Goal: Task Accomplishment & Management: Manage account settings

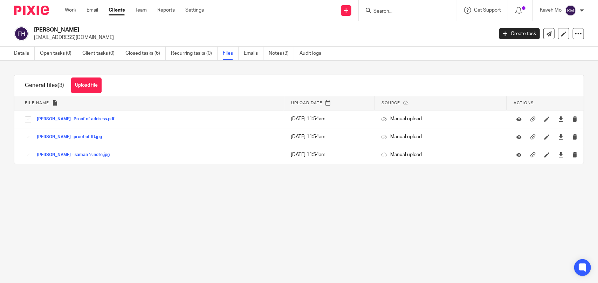
click at [403, 10] on input "Search" at bounding box center [404, 11] width 63 height 6
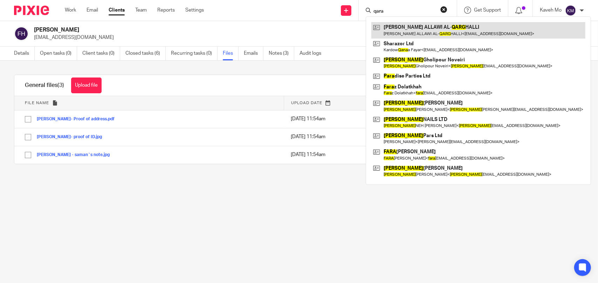
type input "qara"
click at [403, 29] on link at bounding box center [479, 30] width 214 height 16
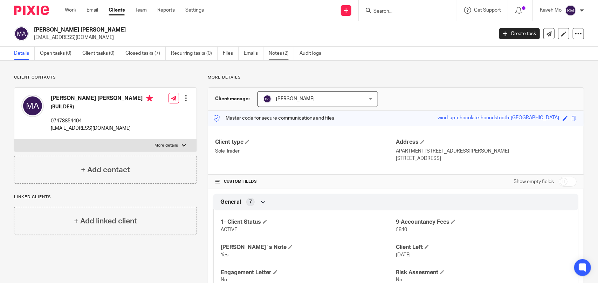
click at [282, 55] on link "Notes (2)" at bounding box center [282, 54] width 26 height 14
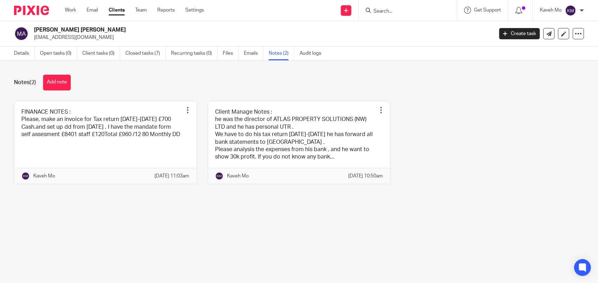
drag, startPoint x: 161, startPoint y: 29, endPoint x: 122, endPoint y: 32, distance: 38.7
click at [122, 32] on h2 "[PERSON_NAME] [PERSON_NAME]" at bounding box center [216, 29] width 364 height 7
click at [17, 53] on link "Details" at bounding box center [24, 54] width 21 height 14
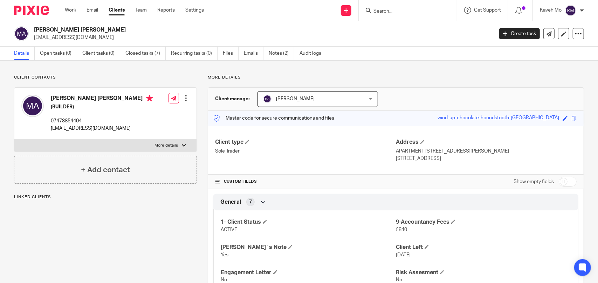
click at [97, 152] on label "More details" at bounding box center [105, 145] width 182 height 13
click at [14, 139] on input "More details" at bounding box center [14, 139] width 0 height 0
checkbox input "true"
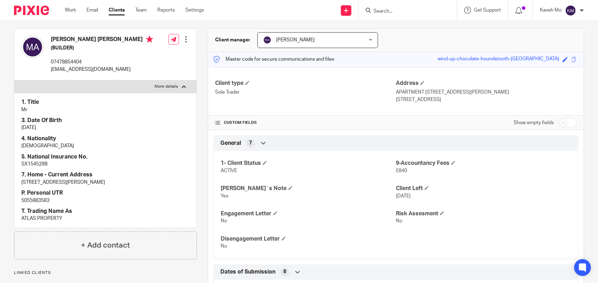
scroll to position [105, 0]
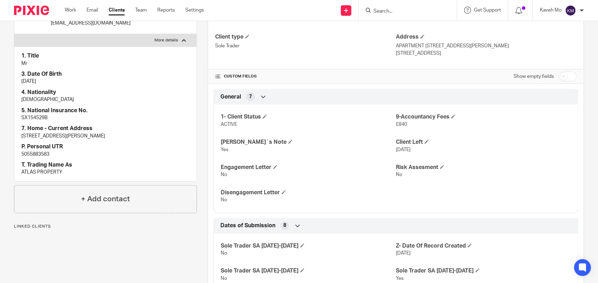
click at [39, 158] on p "5055883583" at bounding box center [105, 154] width 168 height 7
copy p "5055883583"
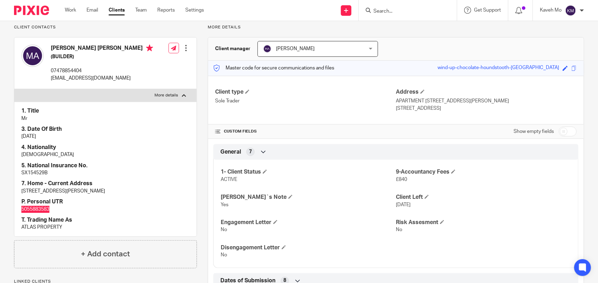
scroll to position [0, 0]
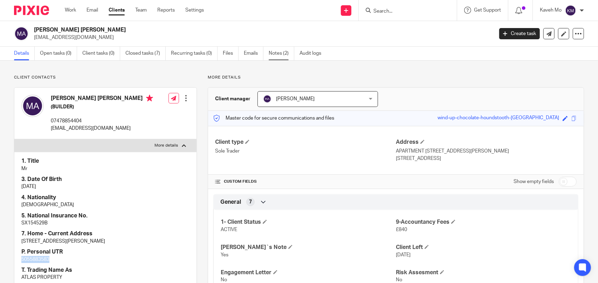
click at [280, 53] on link "Notes (2)" at bounding box center [282, 54] width 26 height 14
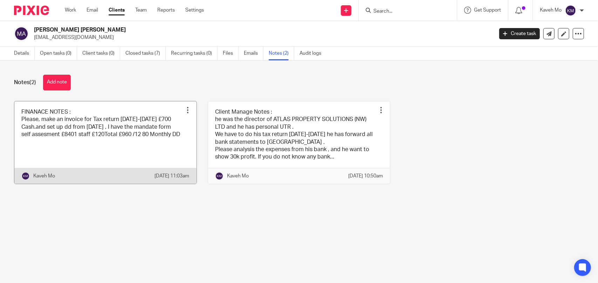
drag, startPoint x: 22, startPoint y: 51, endPoint x: 82, endPoint y: 124, distance: 94.6
click at [21, 51] on link "Details" at bounding box center [24, 54] width 21 height 14
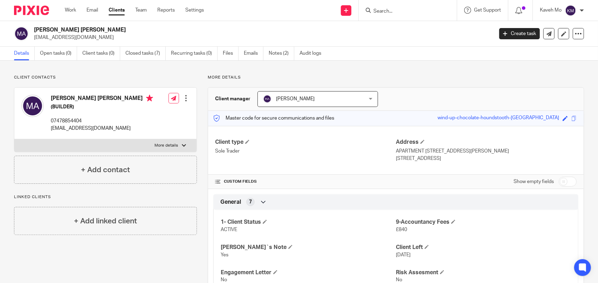
drag, startPoint x: 160, startPoint y: 29, endPoint x: 112, endPoint y: 29, distance: 48.0
click at [112, 29] on h2 "[PERSON_NAME] [PERSON_NAME]" at bounding box center [216, 29] width 364 height 7
copy h2 "AL-QARGHALLI"
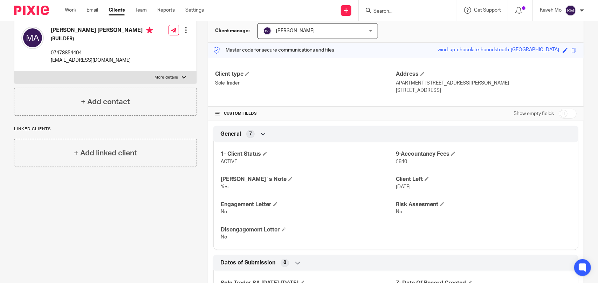
scroll to position [140, 0]
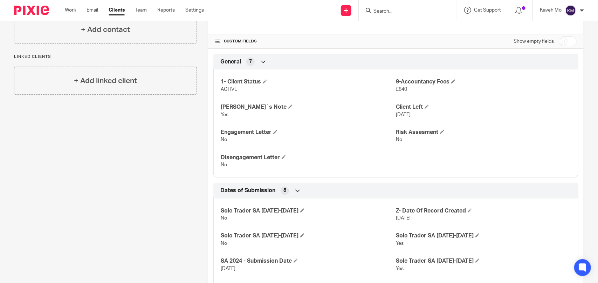
click at [564, 38] on input "checkbox" at bounding box center [568, 41] width 18 height 10
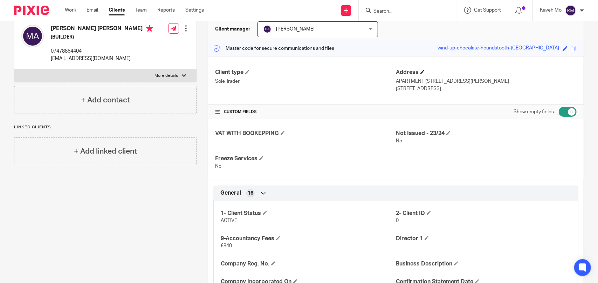
scroll to position [35, 0]
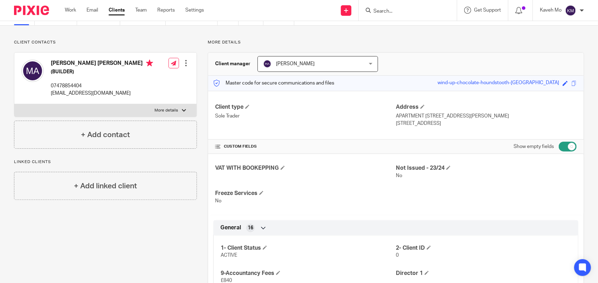
click at [559, 148] on input "checkbox" at bounding box center [568, 147] width 18 height 10
checkbox input "false"
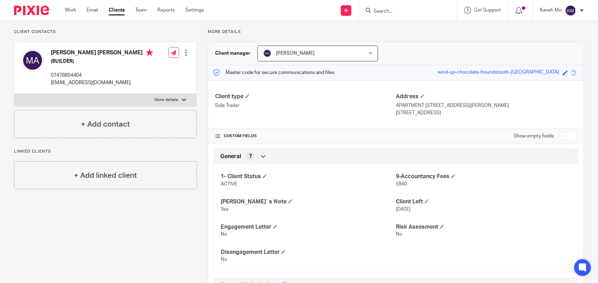
scroll to position [0, 0]
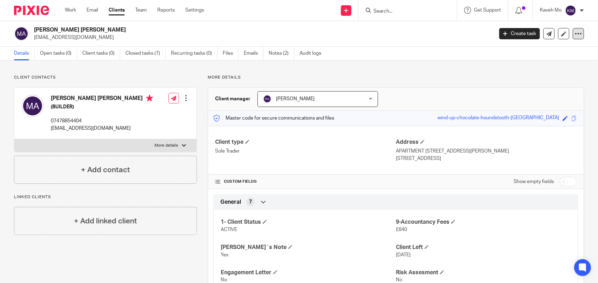
click at [576, 35] on icon at bounding box center [578, 33] width 7 height 7
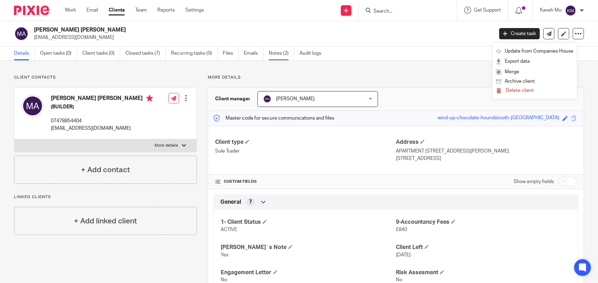
click at [278, 55] on link "Notes (2)" at bounding box center [282, 54] width 26 height 14
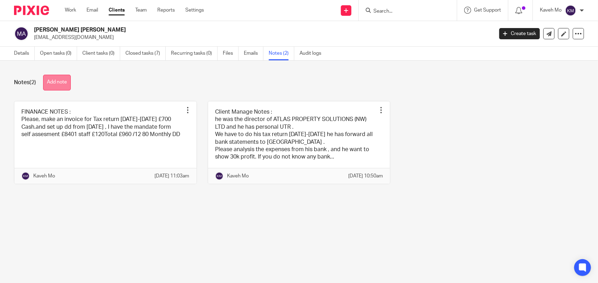
click at [60, 83] on button "Add note" at bounding box center [57, 83] width 28 height 16
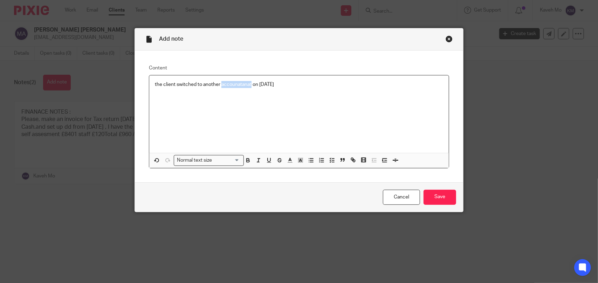
drag, startPoint x: 249, startPoint y: 82, endPoint x: 219, endPoint y: 86, distance: 30.4
click at [219, 86] on p "the client switched to another accounatanat on [DATE]" at bounding box center [299, 84] width 289 height 7
drag, startPoint x: 285, startPoint y: 85, endPoint x: 137, endPoint y: 86, distance: 147.2
click at [137, 86] on div "Content the client switched to another accountant on 22/08/2024 Normal text siz…" at bounding box center [299, 116] width 329 height 132
click at [245, 161] on icon "button" at bounding box center [248, 160] width 6 height 6
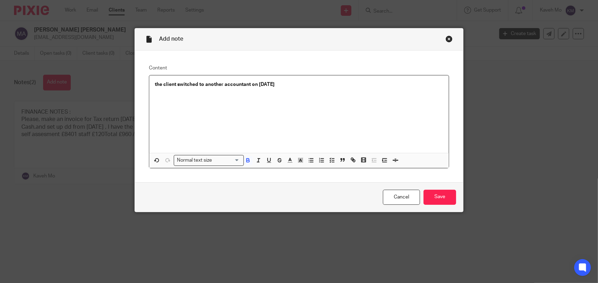
click at [236, 161] on input "Search for option" at bounding box center [227, 160] width 25 height 7
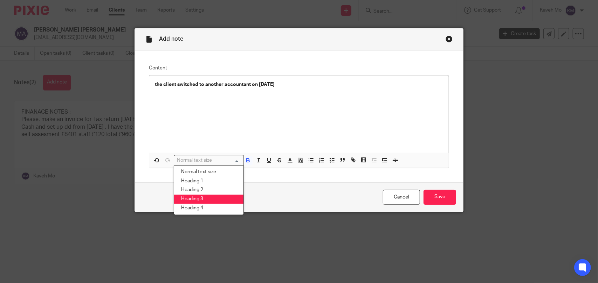
click at [217, 197] on li "Heading 3" at bounding box center [208, 199] width 69 height 9
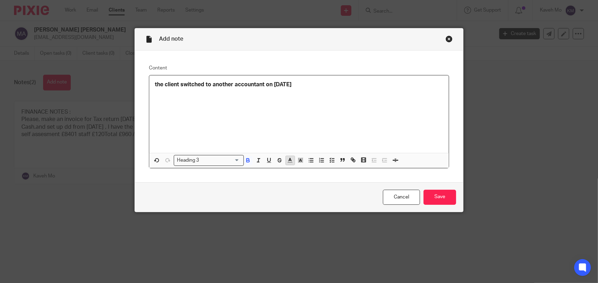
click at [287, 163] on icon "button" at bounding box center [290, 160] width 6 height 6
click at [333, 185] on li "color:#0062B1" at bounding box center [334, 183] width 5 height 5
click at [305, 109] on div "the client switched to another accountant on [DATE]" at bounding box center [299, 113] width 300 height 77
click at [431, 201] on input "Save" at bounding box center [440, 197] width 33 height 15
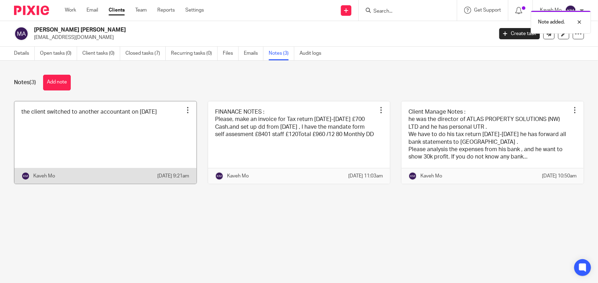
click at [185, 111] on div at bounding box center [187, 110] width 7 height 7
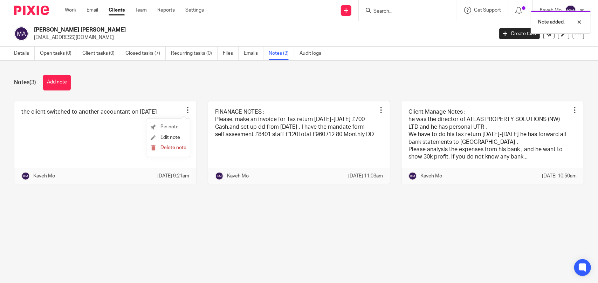
click at [172, 127] on span "Pin note" at bounding box center [170, 126] width 18 height 5
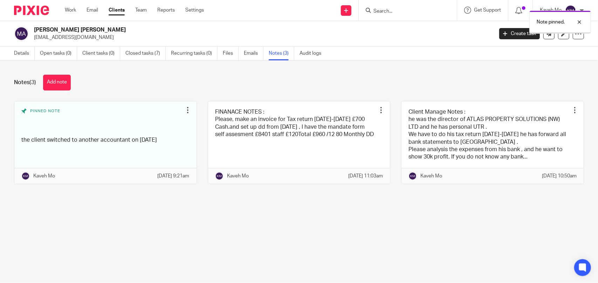
click at [22, 54] on link "Details" at bounding box center [24, 54] width 21 height 14
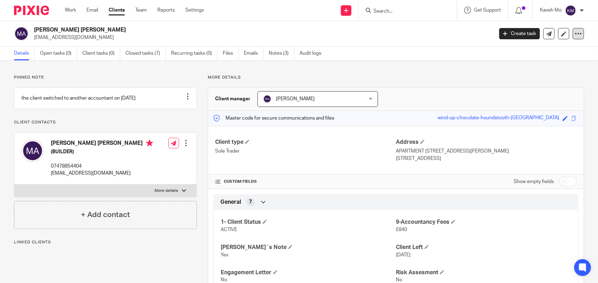
click at [576, 34] on icon at bounding box center [578, 33] width 7 height 7
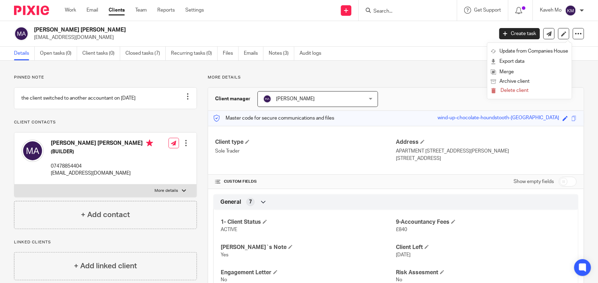
click at [83, 177] on p "[EMAIL_ADDRESS][DOMAIN_NAME]" at bounding box center [102, 173] width 102 height 7
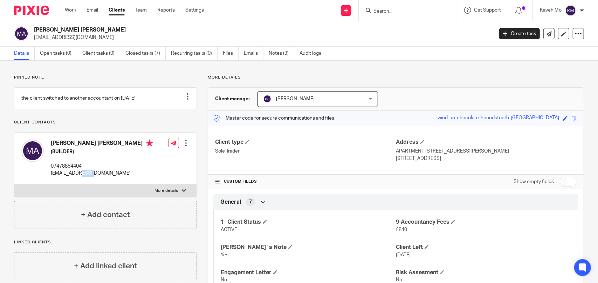
click at [83, 177] on p "[EMAIL_ADDRESS][DOMAIN_NAME]" at bounding box center [102, 173] width 102 height 7
drag, startPoint x: 157, startPoint y: 31, endPoint x: 28, endPoint y: 31, distance: 128.7
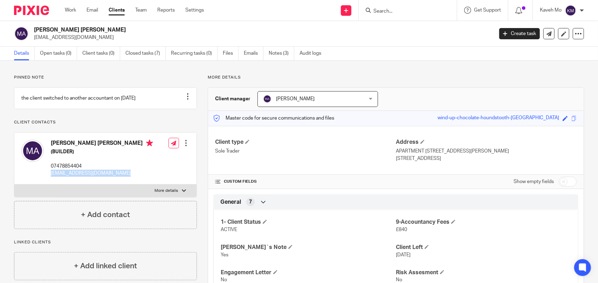
click at [28, 31] on div "MOHAMMED SALEH ALLAWI AL-QARGHALLI muhamedkrg@gmail.com" at bounding box center [251, 33] width 475 height 15
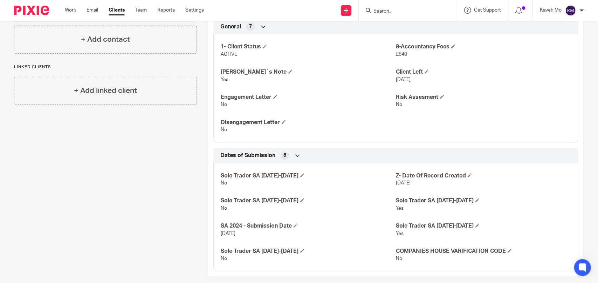
scroll to position [182, 0]
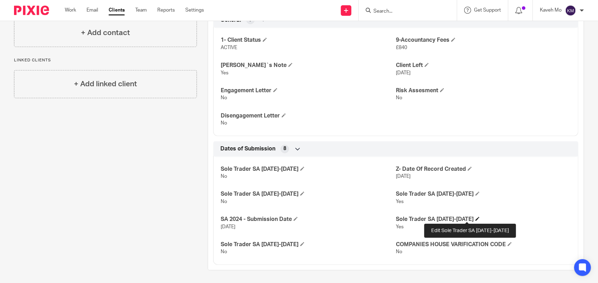
click at [476, 218] on span at bounding box center [478, 219] width 4 height 4
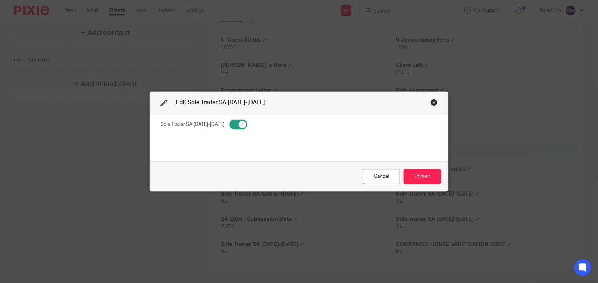
click at [230, 126] on input "checkbox" at bounding box center [239, 125] width 18 height 10
checkbox input "false"
click at [426, 178] on button "Update" at bounding box center [423, 176] width 38 height 15
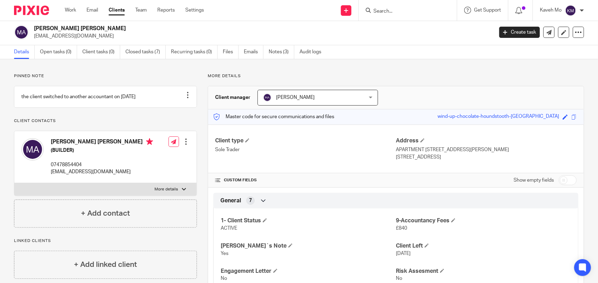
scroll to position [0, 0]
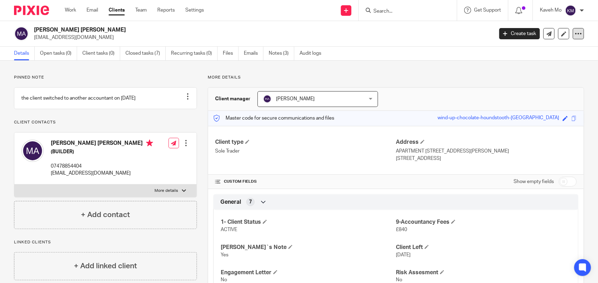
click at [575, 35] on icon at bounding box center [578, 33] width 7 height 7
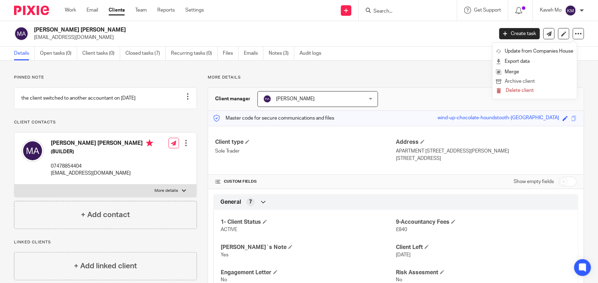
click at [533, 81] on button "Archive client" at bounding box center [534, 81] width 77 height 9
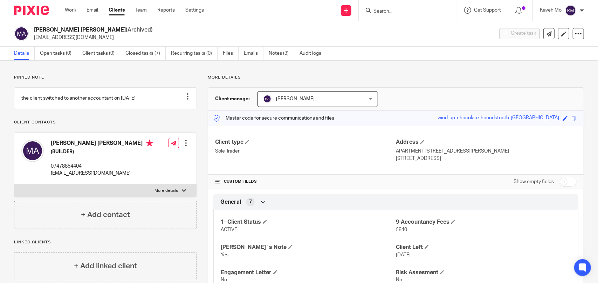
click at [399, 11] on input "Search" at bounding box center [404, 11] width 63 height 6
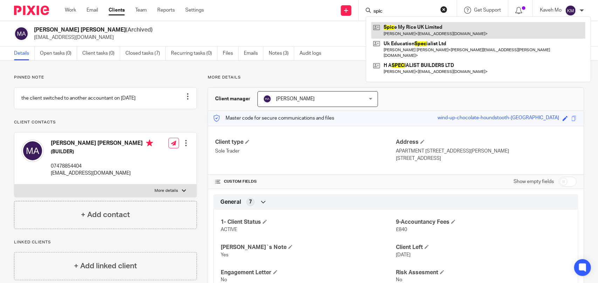
type input "spic"
click at [412, 29] on link at bounding box center [479, 30] width 214 height 16
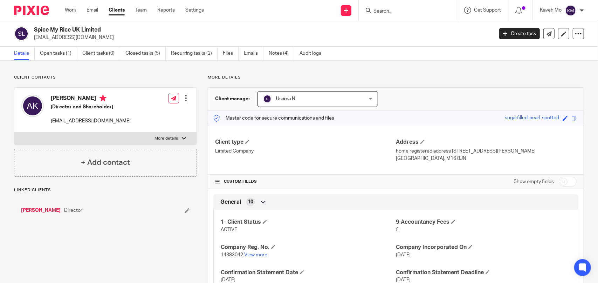
click at [72, 26] on div "Spice My Rice UK Limited [PERSON_NAME][EMAIL_ADDRESS][DOMAIN_NAME] Create task …" at bounding box center [299, 34] width 598 height 26
copy div "Spice My Rice UK Limited"
click at [74, 120] on p "[EMAIL_ADDRESS][DOMAIN_NAME]" at bounding box center [91, 120] width 80 height 7
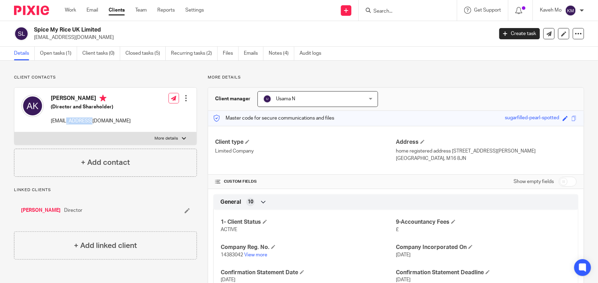
click at [74, 120] on p "[EMAIL_ADDRESS][DOMAIN_NAME]" at bounding box center [91, 120] width 80 height 7
copy div "[EMAIL_ADDRESS][DOMAIN_NAME]"
click at [256, 256] on link "View more" at bounding box center [255, 254] width 23 height 5
click at [278, 53] on link "Notes (4)" at bounding box center [282, 54] width 26 height 14
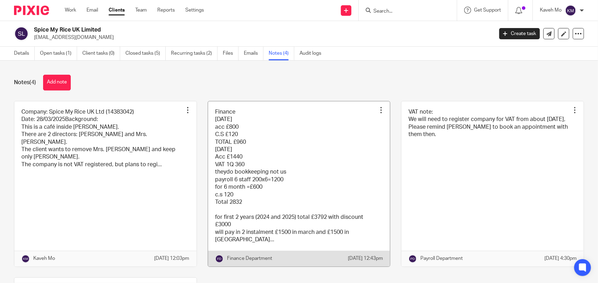
click at [248, 159] on link at bounding box center [299, 183] width 182 height 165
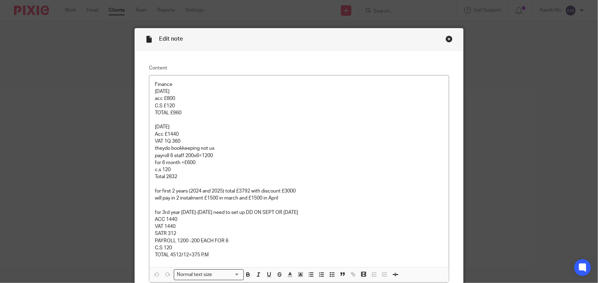
click at [449, 40] on div "Close this dialog window" at bounding box center [449, 38] width 7 height 7
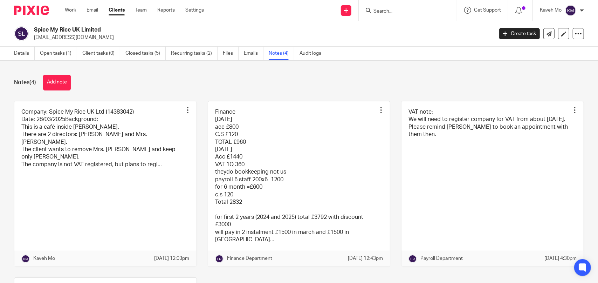
drag, startPoint x: 78, startPoint y: 30, endPoint x: 23, endPoint y: 23, distance: 55.1
click at [30, 24] on div "Spice My Rice UK Limited [PERSON_NAME][EMAIL_ADDRESS][DOMAIN_NAME] Create task …" at bounding box center [299, 34] width 598 height 26
copy div "Spice My Rice UK Limited"
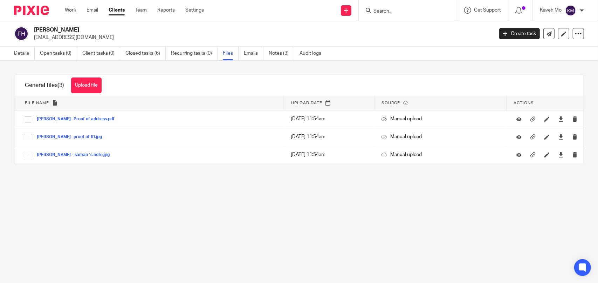
click at [406, 13] on input "Search" at bounding box center [404, 11] width 63 height 6
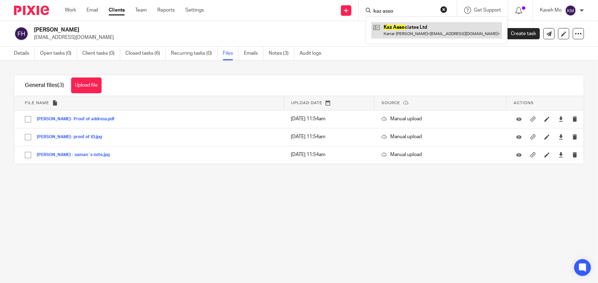
type input "kaz asso"
click at [395, 31] on link at bounding box center [437, 30] width 131 height 16
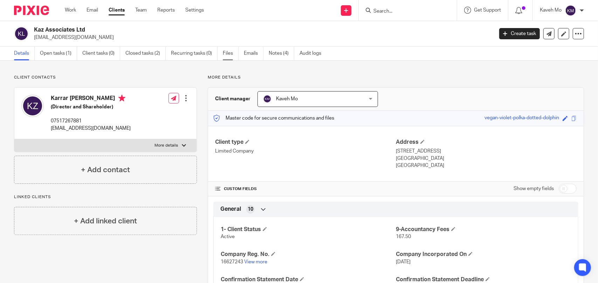
click at [224, 53] on link "Files" at bounding box center [231, 54] width 16 height 14
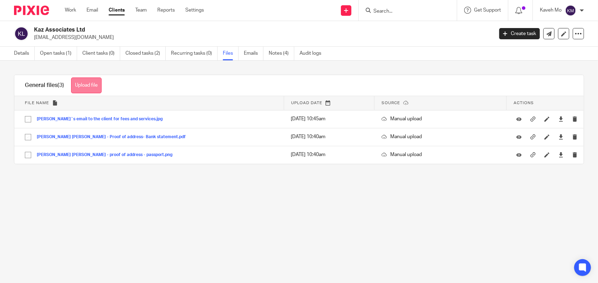
click at [98, 83] on button "Upload file" at bounding box center [86, 85] width 31 height 16
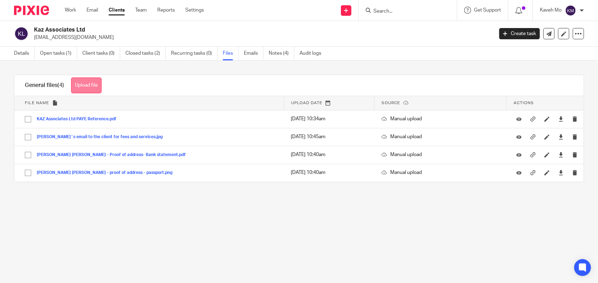
click at [89, 92] on button "Upload file" at bounding box center [86, 85] width 31 height 16
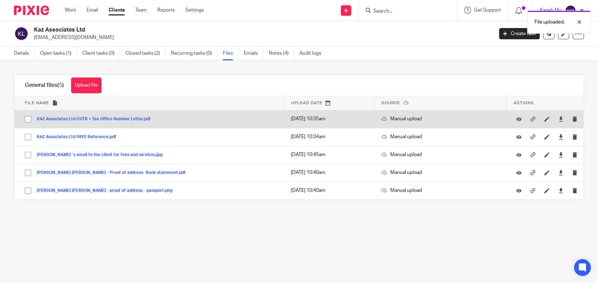
click at [136, 114] on td "KAZ Associates Ltd CUTR + Tax Office Number Letter.pdf KAZ Associates Ltd CUTR …" at bounding box center [149, 119] width 270 height 18
click at [130, 120] on button "KAZ Associates Ltd CUTR + Tax Office Number Letter.pdf" at bounding box center [96, 119] width 119 height 5
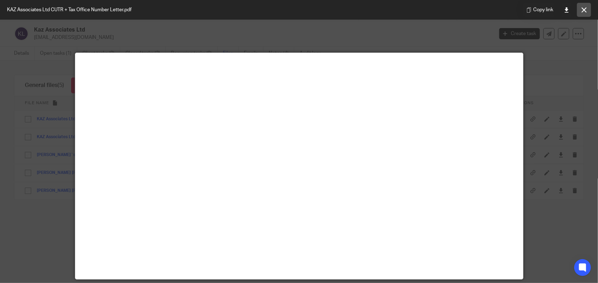
click at [581, 12] on button at bounding box center [584, 10] width 14 height 14
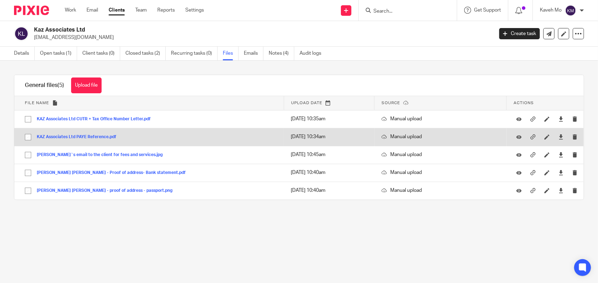
click at [98, 137] on button "KAZ Associates Ltd PAYE Reference.pdf" at bounding box center [79, 137] width 85 height 5
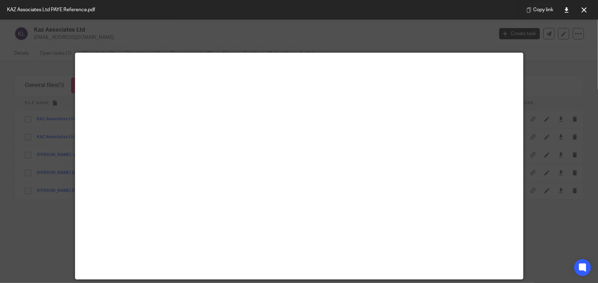
scroll to position [49, 0]
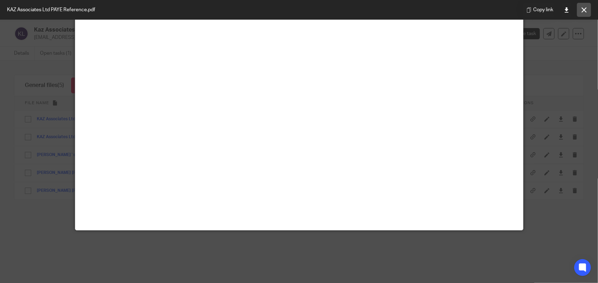
click at [587, 11] on icon at bounding box center [584, 9] width 5 height 5
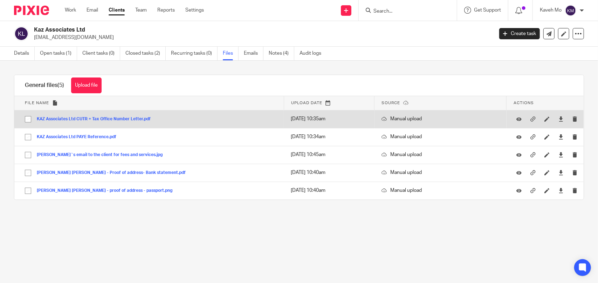
click at [116, 118] on button "KAZ Associates Ltd CUTR + Tax Office Number Letter.pdf" at bounding box center [96, 119] width 119 height 5
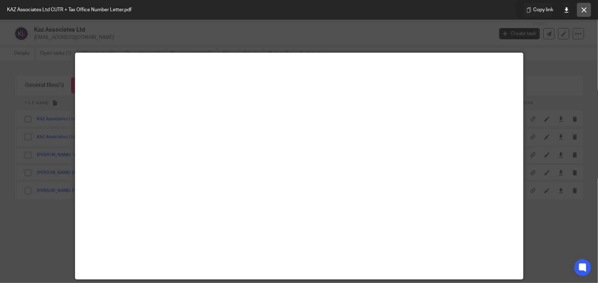
click at [583, 14] on button at bounding box center [584, 10] width 14 height 14
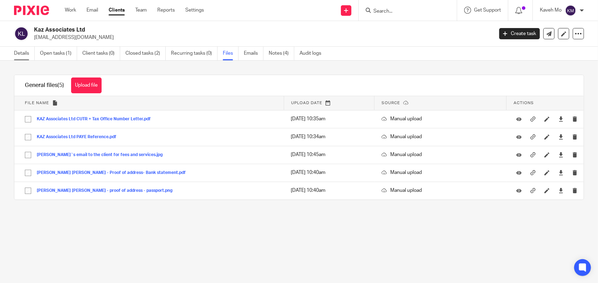
click at [20, 55] on link "Details" at bounding box center [24, 54] width 21 height 14
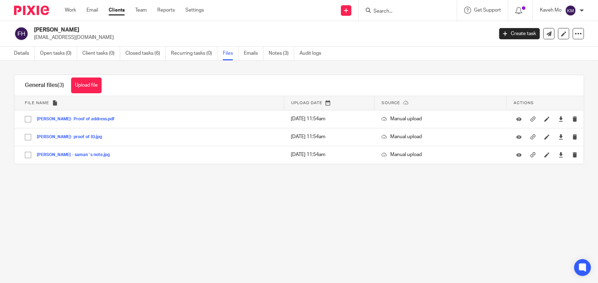
click at [430, 9] on input "Search" at bounding box center [404, 11] width 63 height 6
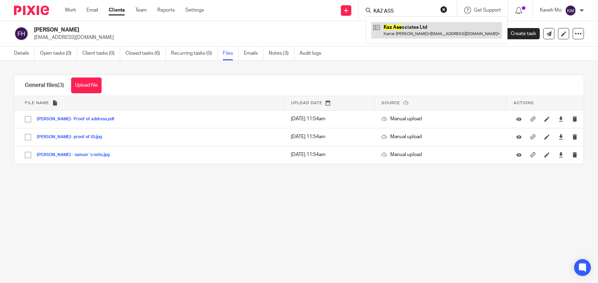
type input "KAZ ASS"
click at [393, 31] on link at bounding box center [437, 30] width 131 height 16
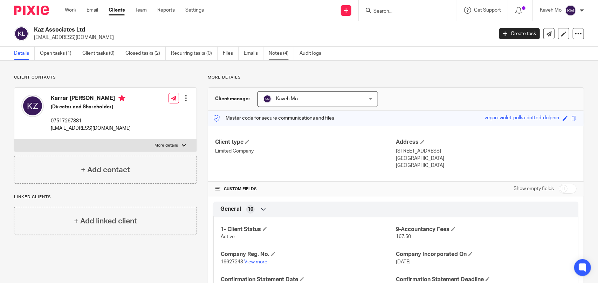
click at [278, 56] on link "Notes (4)" at bounding box center [282, 54] width 26 height 14
click at [225, 260] on span "16627243" at bounding box center [232, 261] width 22 height 5
click at [226, 260] on span "16627243" at bounding box center [232, 261] width 22 height 5
click at [226, 261] on span "16627243" at bounding box center [232, 261] width 22 height 5
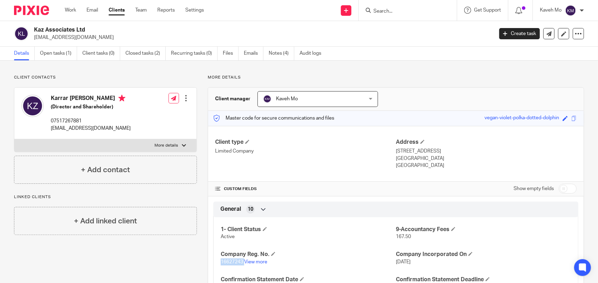
copy p "16627243"
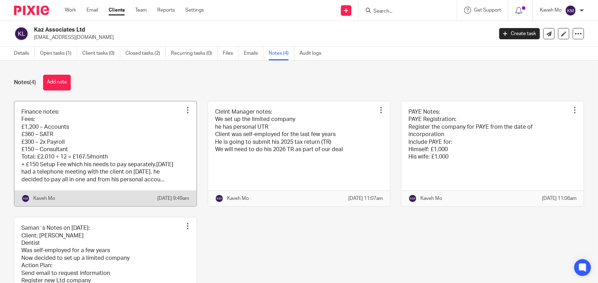
click at [147, 165] on link at bounding box center [105, 153] width 182 height 105
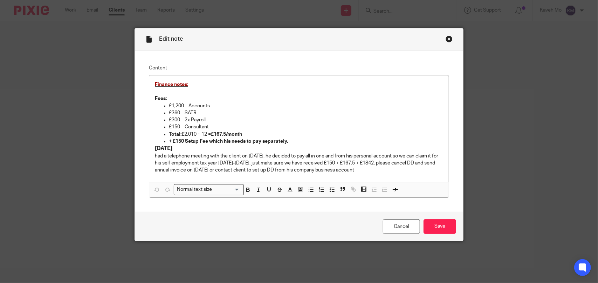
click at [446, 36] on div "Close this dialog window" at bounding box center [449, 38] width 7 height 7
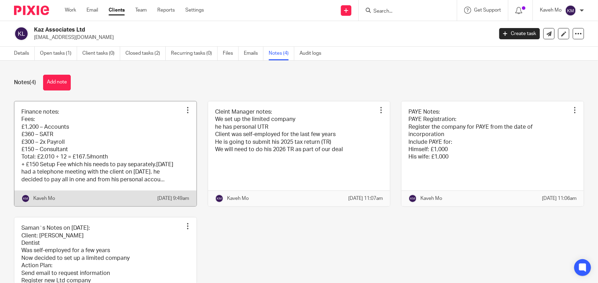
click at [84, 148] on link at bounding box center [105, 153] width 182 height 105
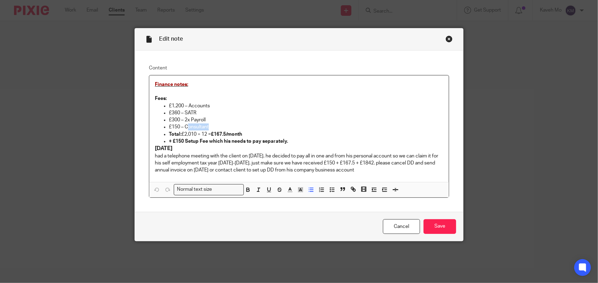
drag, startPoint x: 212, startPoint y: 126, endPoint x: 185, endPoint y: 128, distance: 27.4
click at [185, 128] on p "£150 – Consultant" at bounding box center [306, 126] width 275 height 7
click at [444, 228] on input "Save" at bounding box center [440, 226] width 33 height 15
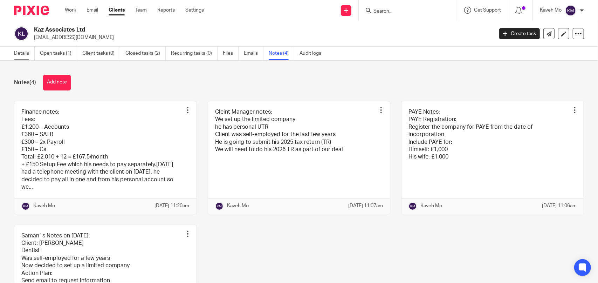
click at [21, 55] on link "Details" at bounding box center [24, 54] width 21 height 14
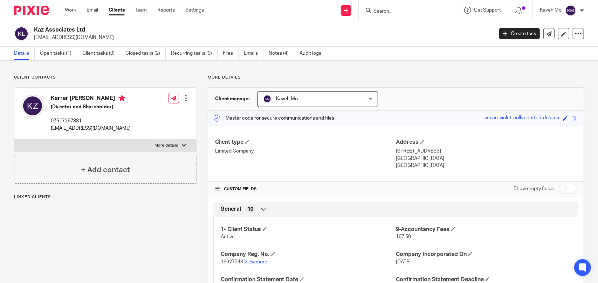
click at [252, 263] on link "View more" at bounding box center [255, 261] width 23 height 5
click at [275, 56] on link "Notes (4)" at bounding box center [282, 54] width 26 height 14
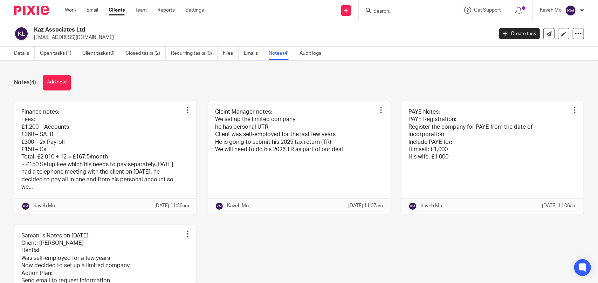
click at [392, 9] on input "Search" at bounding box center [404, 11] width 63 height 6
click at [16, 54] on link "Details" at bounding box center [24, 54] width 21 height 14
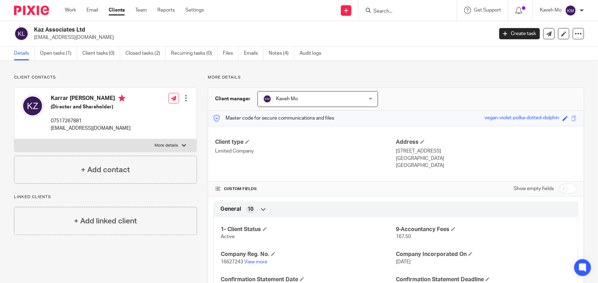
click at [381, 12] on input "Search" at bounding box center [404, 11] width 63 height 6
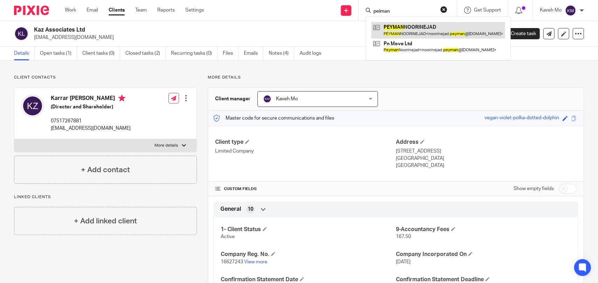
type input "peiman"
click at [414, 28] on link at bounding box center [439, 30] width 134 height 16
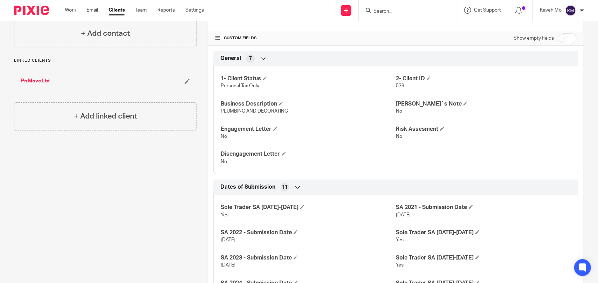
scroll to position [50, 0]
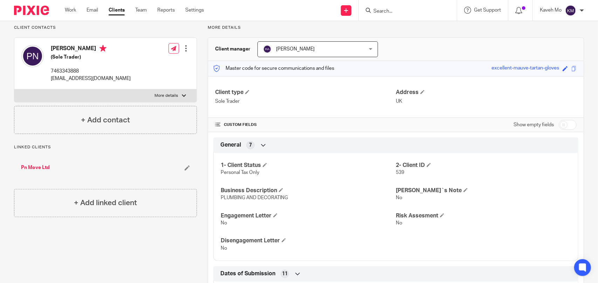
click at [113, 96] on label "More details" at bounding box center [105, 95] width 182 height 13
click at [14, 89] on input "More details" at bounding box center [14, 89] width 0 height 0
checkbox input "true"
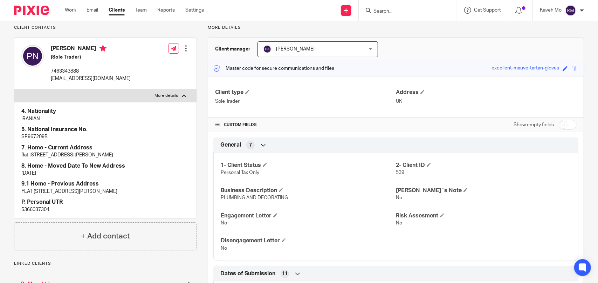
click at [35, 206] on p "5366037304" at bounding box center [105, 209] width 168 height 7
copy p "5366037304"
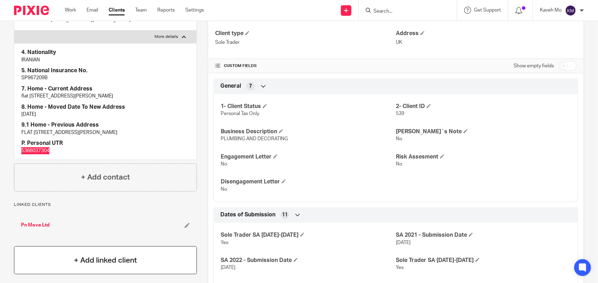
scroll to position [120, 0]
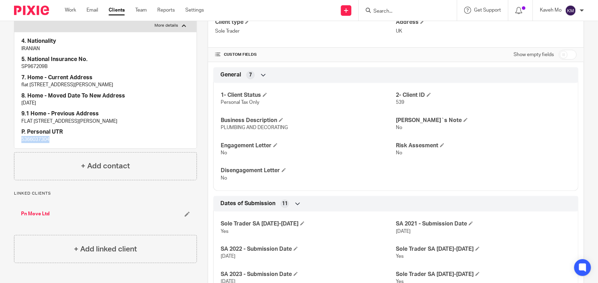
click at [39, 211] on link "Pn Move Ltd" at bounding box center [35, 213] width 29 height 7
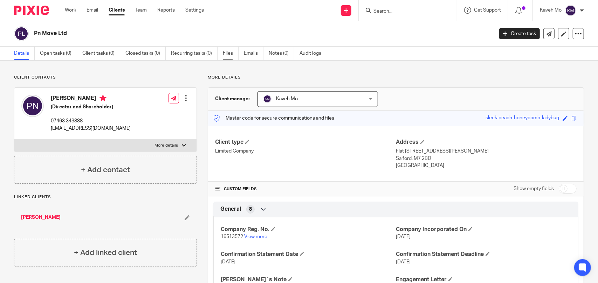
click at [228, 53] on link "Files" at bounding box center [231, 54] width 16 height 14
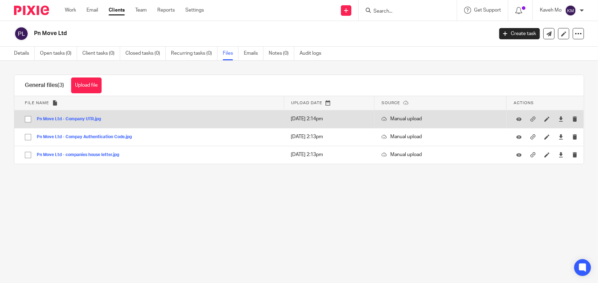
click at [90, 119] on button "Pn Move Ltd - Company UTR.jpg" at bounding box center [71, 119] width 69 height 5
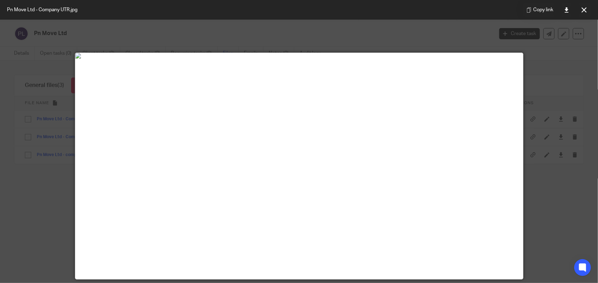
click at [561, 75] on div at bounding box center [299, 141] width 598 height 283
click at [581, 16] on button at bounding box center [584, 10] width 14 height 14
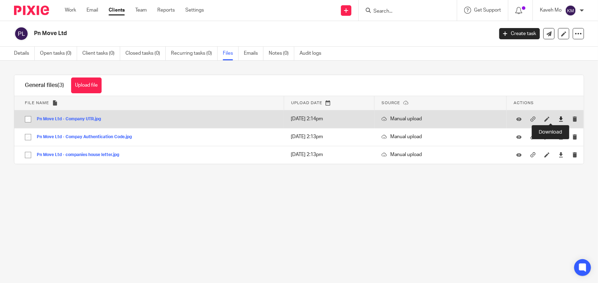
click at [559, 120] on icon at bounding box center [561, 118] width 5 height 5
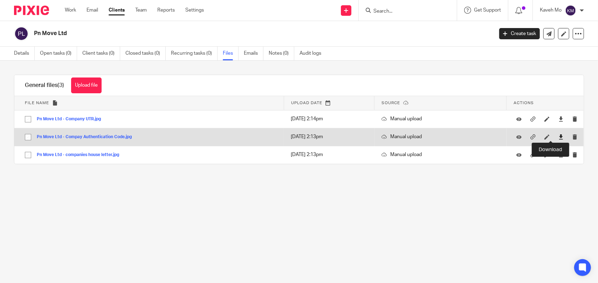
click at [559, 138] on icon at bounding box center [561, 136] width 5 height 5
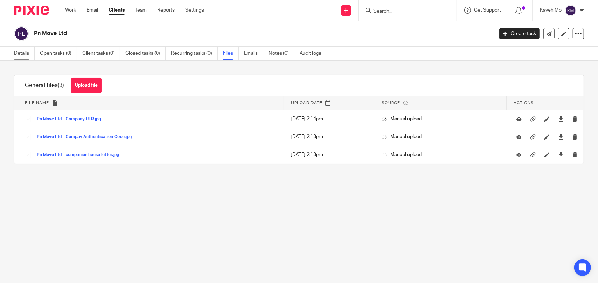
click at [21, 53] on link "Details" at bounding box center [24, 54] width 21 height 14
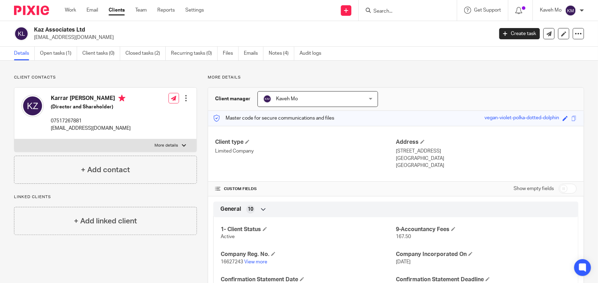
click at [417, 12] on input "Search" at bounding box center [404, 11] width 63 height 6
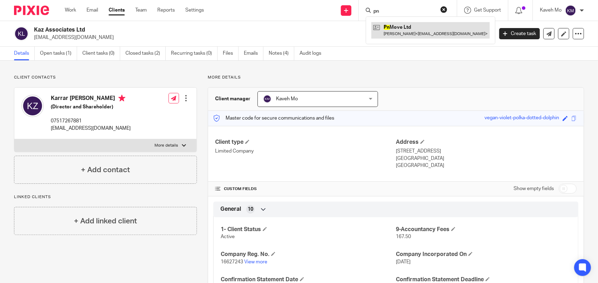
type input "pn"
click at [408, 32] on link at bounding box center [431, 30] width 119 height 16
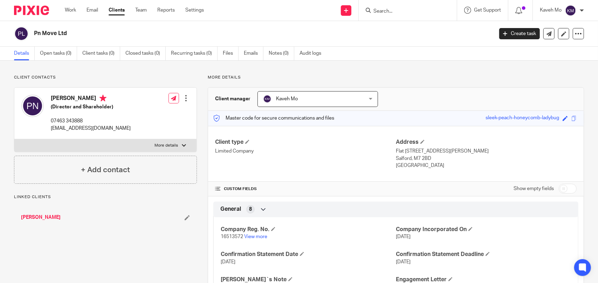
click at [63, 97] on h4 "[PERSON_NAME]" at bounding box center [91, 99] width 80 height 9
click at [63, 97] on h4 "Peyman Noorinejad" at bounding box center [91, 99] width 80 height 9
copy h4 "Peyman"
click at [93, 100] on h4 "Peyman Noorinejad" at bounding box center [91, 99] width 80 height 9
click at [93, 99] on h4 "Peyman Noorinejad" at bounding box center [91, 99] width 80 height 9
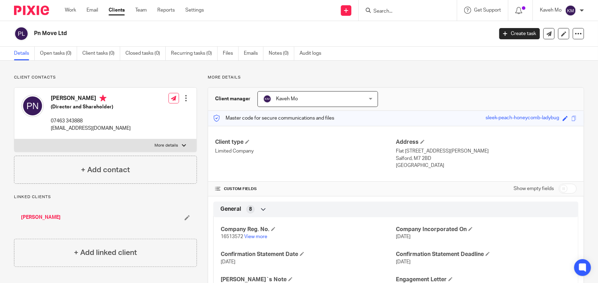
click at [93, 99] on h4 "Peyman Noorinejad" at bounding box center [91, 99] width 80 height 9
copy h4 "Noorinejad"
click at [46, 33] on h2 "Pn Move Ltd" at bounding box center [216, 33] width 364 height 7
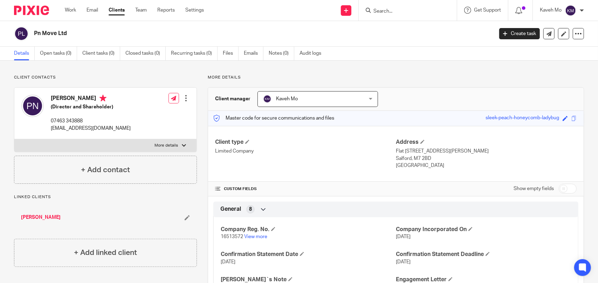
copy main "Pn Move Ltd Create task Update from Companies House Export data Merge Archive c…"
click at [101, 126] on p "[EMAIL_ADDRESS][DOMAIN_NAME]" at bounding box center [91, 128] width 80 height 7
copy div "[EMAIL_ADDRESS][DOMAIN_NAME]"
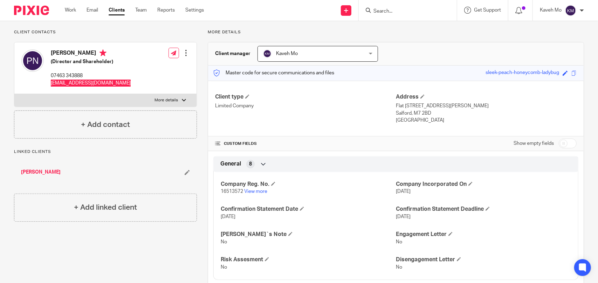
scroll to position [70, 0]
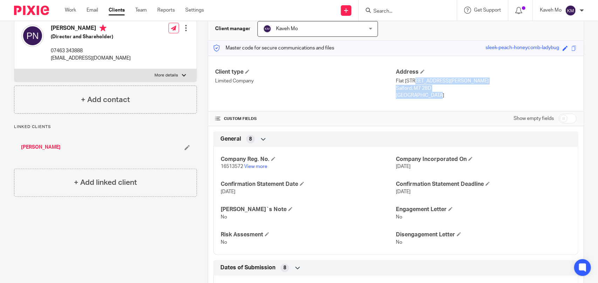
drag, startPoint x: 393, startPoint y: 79, endPoint x: 420, endPoint y: 100, distance: 34.5
click at [420, 100] on div "Client type Limited Company Address Flat 16 Glover Field, Devonshire Street Sal…" at bounding box center [396, 84] width 376 height 56
copy div "Flat 16 Glover Field, Devonshire Street Salford, M7 2BD England"
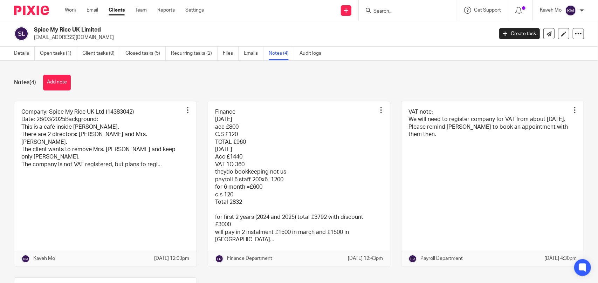
click at [402, 14] on input "Search" at bounding box center [404, 11] width 63 height 6
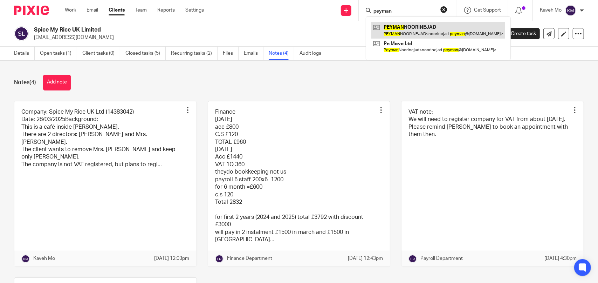
type input "peyman"
click at [420, 38] on link at bounding box center [439, 30] width 134 height 16
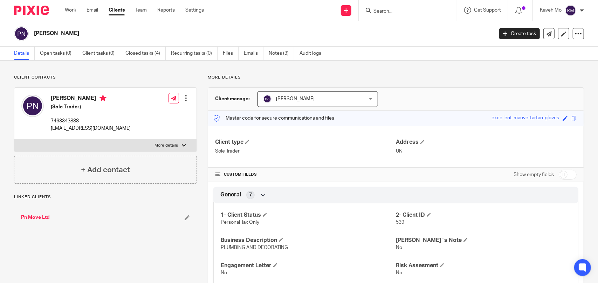
click at [109, 150] on label "More details" at bounding box center [105, 145] width 182 height 13
click at [14, 139] on input "More details" at bounding box center [14, 139] width 0 height 0
checkbox input "true"
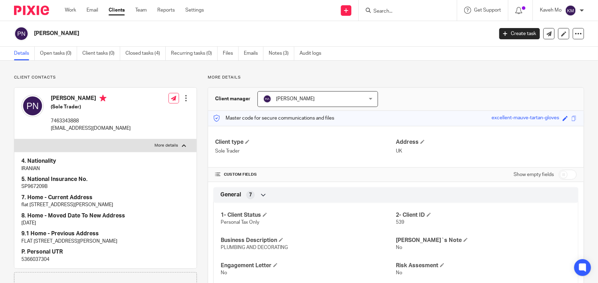
click at [41, 257] on p "5366037304" at bounding box center [105, 259] width 168 height 7
copy p "5366037304"
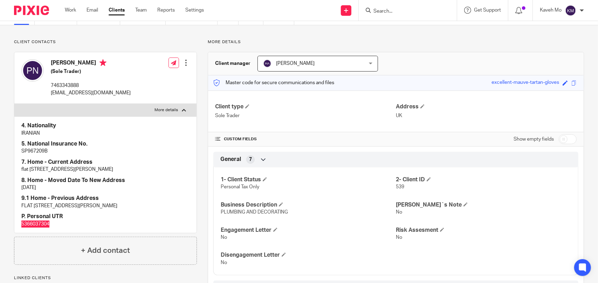
scroll to position [70, 0]
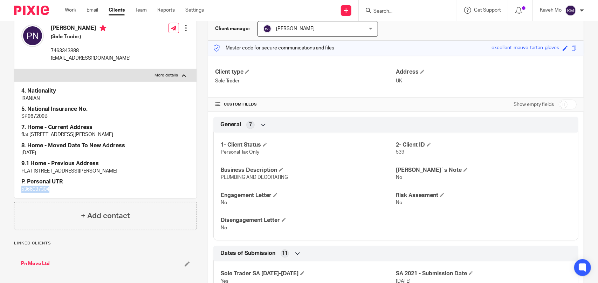
click at [38, 263] on link "Pn Move Ltd" at bounding box center [35, 263] width 29 height 7
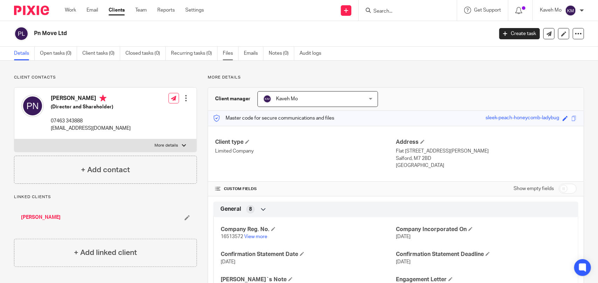
click at [225, 55] on link "Files" at bounding box center [231, 54] width 16 height 14
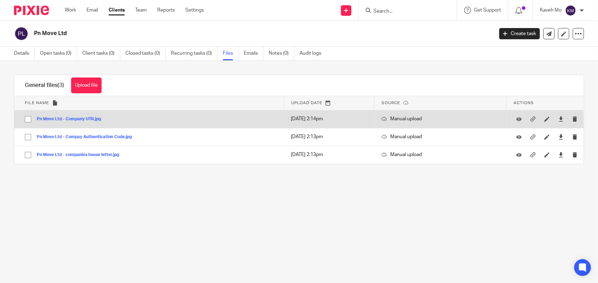
click at [97, 122] on div "Pn Move Ltd - Company UTR.jpg" at bounding box center [71, 118] width 69 height 7
click at [76, 118] on button "Pn Move Ltd - Company UTR.jpg" at bounding box center [71, 119] width 69 height 5
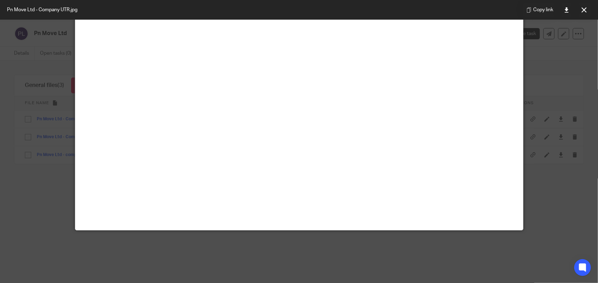
scroll to position [140, 0]
click at [582, 8] on icon at bounding box center [584, 9] width 5 height 5
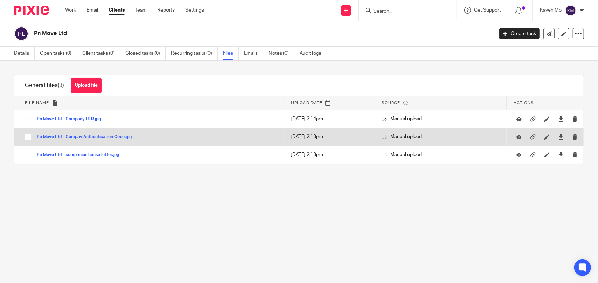
click at [135, 139] on div "Pn Move Ltd - Compay Authentication Code.jpg" at bounding box center [87, 136] width 100 height 7
click at [105, 136] on button "Pn Move Ltd - Compay Authentication Code.jpg" at bounding box center [87, 137] width 100 height 5
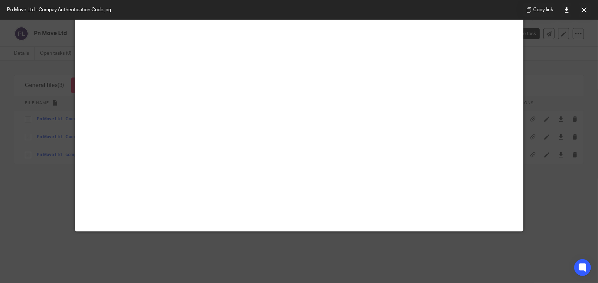
scroll to position [70, 0]
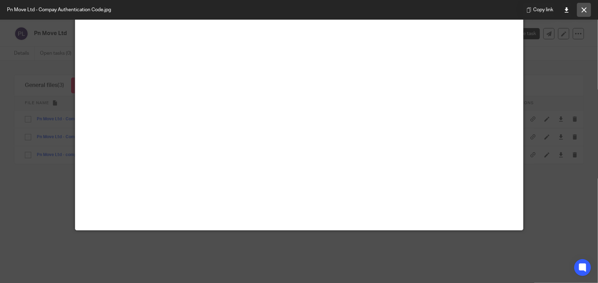
click at [586, 9] on icon at bounding box center [584, 9] width 5 height 5
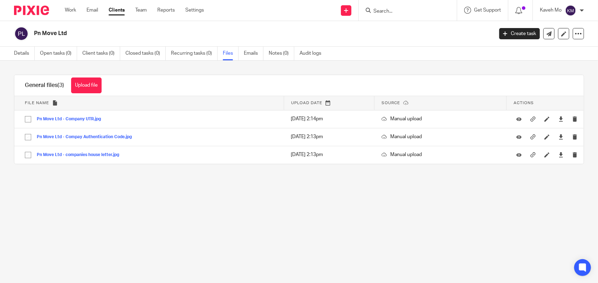
click at [53, 32] on h2 "Pn Move Ltd" at bounding box center [216, 33] width 364 height 7
copy main "Pn Move Ltd Create task Update from Companies House Export data Merge Archive c…"
click at [21, 57] on link "Details" at bounding box center [24, 54] width 21 height 14
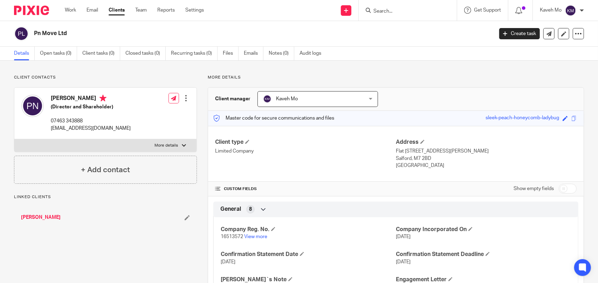
click at [81, 95] on h4 "[PERSON_NAME]" at bounding box center [91, 99] width 80 height 9
copy h4 "[PERSON_NAME]"
click at [348, 100] on span "Kaveh Mo" at bounding box center [309, 99] width 92 height 15
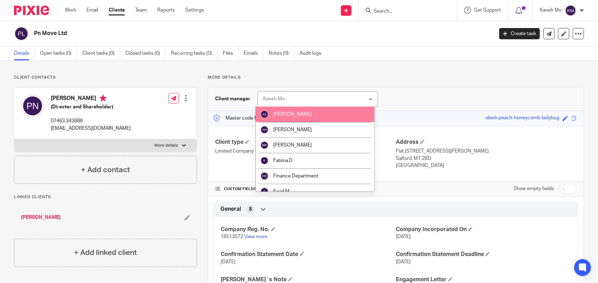
click at [370, 78] on p "More details" at bounding box center [396, 78] width 377 height 6
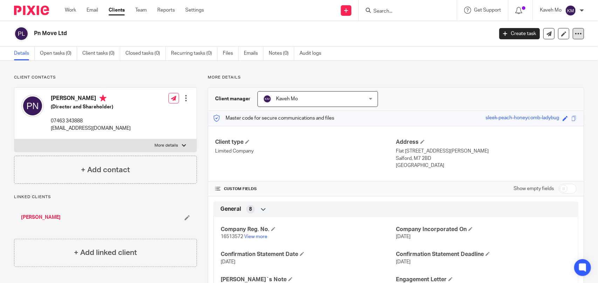
click at [573, 39] on div at bounding box center [578, 33] width 11 height 11
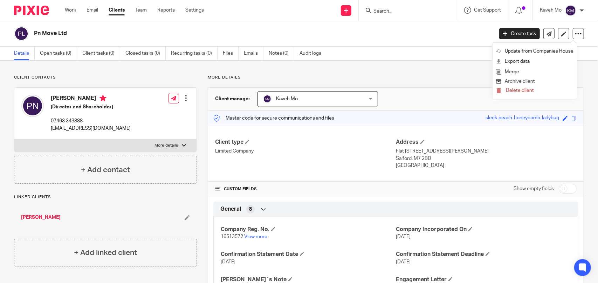
click at [534, 81] on button "Archive client" at bounding box center [534, 81] width 77 height 9
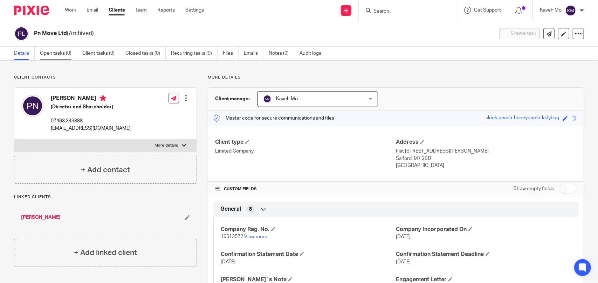
click at [55, 53] on link "Open tasks (0)" at bounding box center [58, 54] width 37 height 14
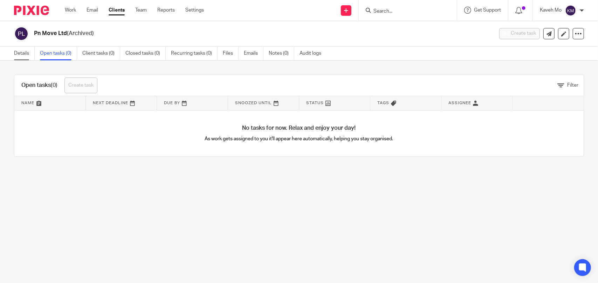
click at [19, 55] on link "Details" at bounding box center [24, 54] width 21 height 14
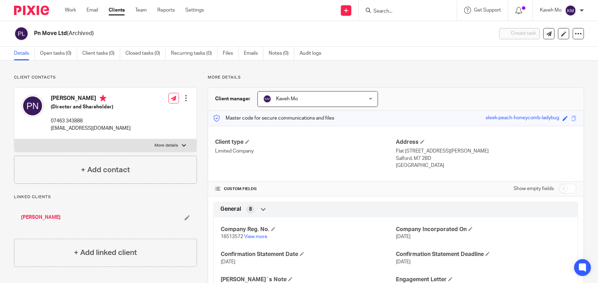
click at [61, 218] on link "[PERSON_NAME]" at bounding box center [41, 217] width 40 height 7
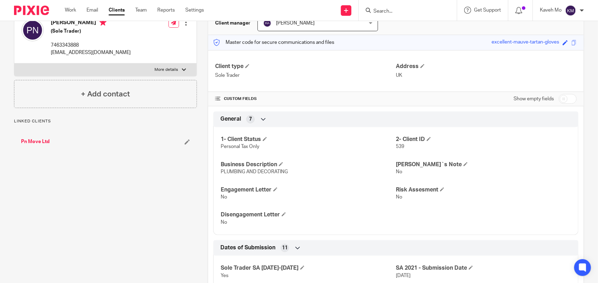
scroll to position [105, 0]
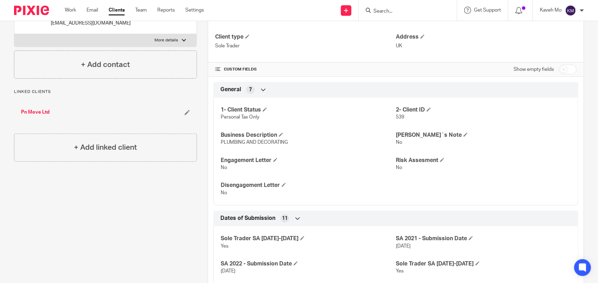
click at [564, 68] on input "checkbox" at bounding box center [568, 70] width 18 height 10
checkbox input "true"
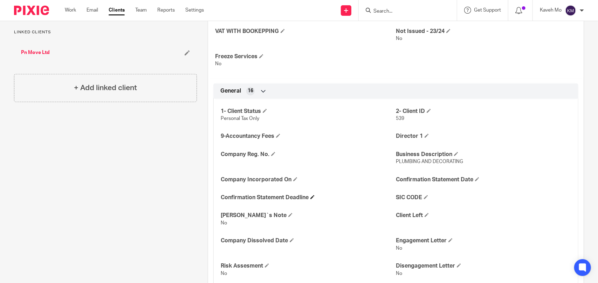
scroll to position [210, 0]
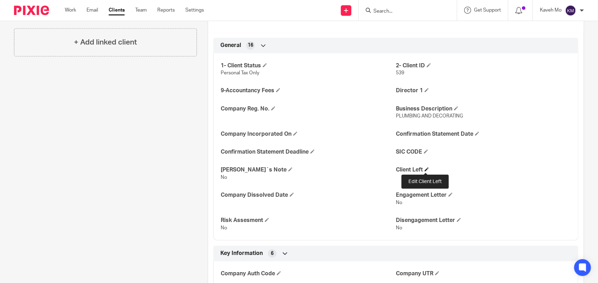
click at [426, 171] on span at bounding box center [427, 169] width 4 height 4
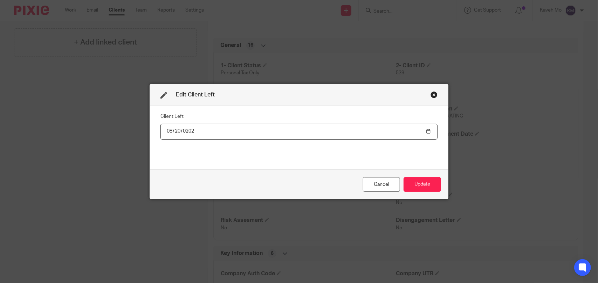
type input "2025-08-20"
click at [425, 187] on button "Update" at bounding box center [423, 184] width 38 height 15
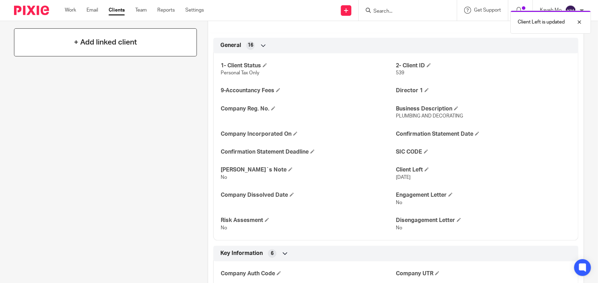
scroll to position [0, 0]
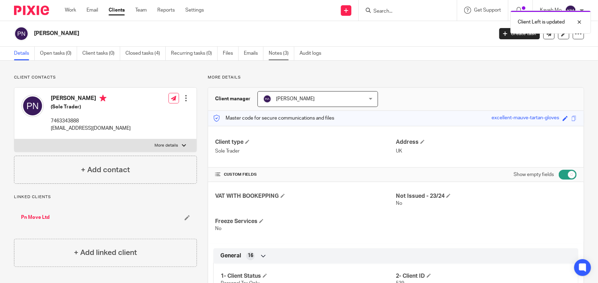
click at [278, 54] on link "Notes (3)" at bounding box center [282, 54] width 26 height 14
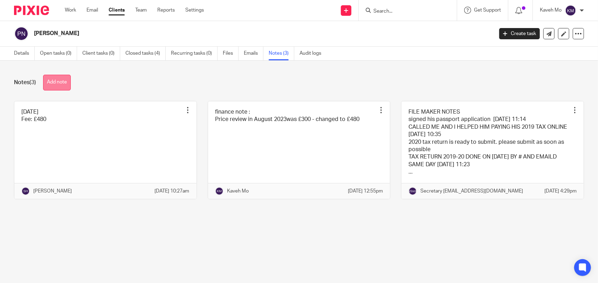
click at [59, 82] on button "Add note" at bounding box center [57, 83] width 28 height 16
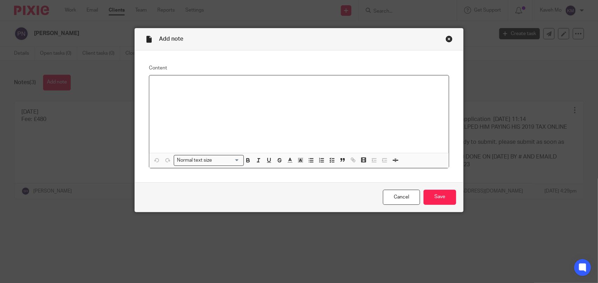
click at [170, 103] on div at bounding box center [299, 113] width 300 height 77
click at [212, 82] on p "THE CLIENT SWITCHED TO OMID MUNJI" at bounding box center [299, 84] width 289 height 7
click at [303, 84] on p "THE CLIENT SWITCHED TO NEW ACCOUNTANT( OMID MUNJI" at bounding box center [299, 84] width 289 height 7
drag, startPoint x: 300, startPoint y: 85, endPoint x: 107, endPoint y: 85, distance: 193.2
click at [107, 85] on div "Add note Content THE CLIENT SWITCHED TO NEW ACCOUNTANT( OMID MUNJI ) Normal tex…" at bounding box center [299, 141] width 598 height 283
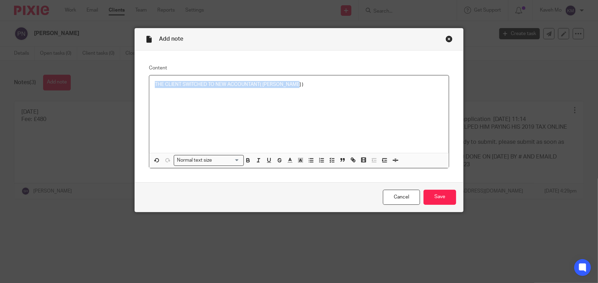
copy p "THE CLIENT SWITCHED TO NEW ACCOUNTANT( [PERSON_NAME] )"
click at [433, 197] on input "Save" at bounding box center [440, 197] width 33 height 15
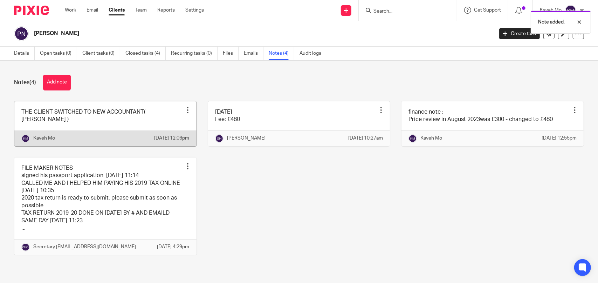
click at [185, 111] on div at bounding box center [187, 110] width 7 height 7
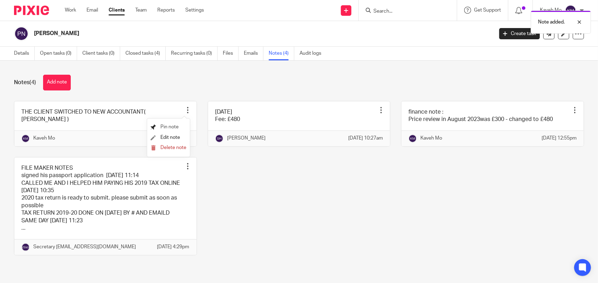
click at [172, 126] on span "Pin note" at bounding box center [170, 126] width 18 height 5
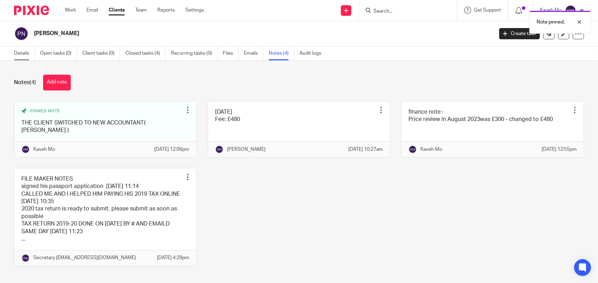
click at [22, 52] on link "Details" at bounding box center [24, 54] width 21 height 14
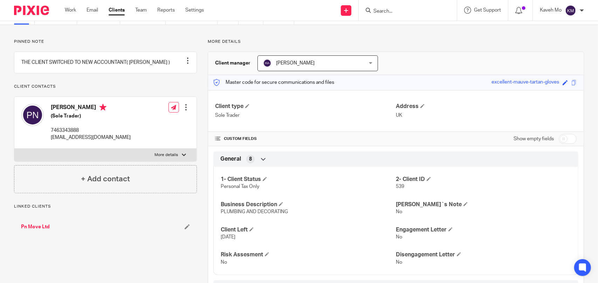
scroll to position [70, 0]
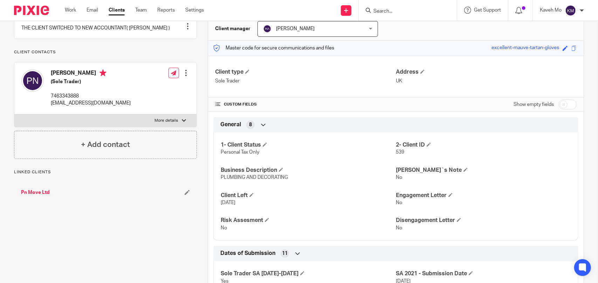
click at [41, 196] on link "Pn Move Ltd" at bounding box center [35, 192] width 29 height 7
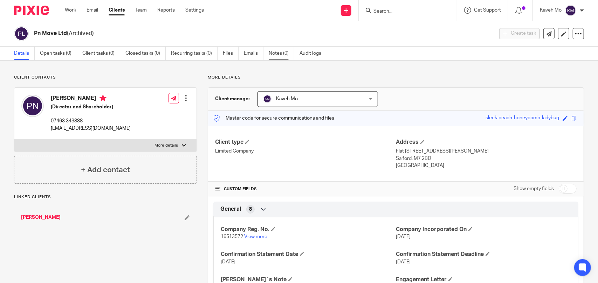
click at [274, 54] on link "Notes (0)" at bounding box center [282, 54] width 26 height 14
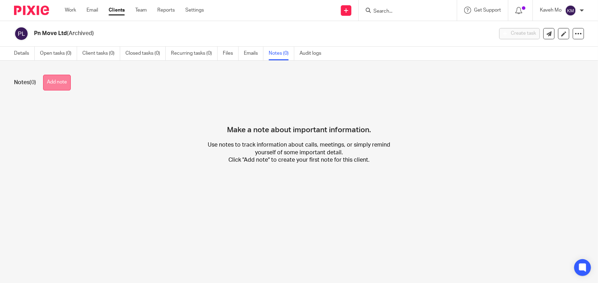
click at [61, 82] on button "Add note" at bounding box center [57, 83] width 28 height 16
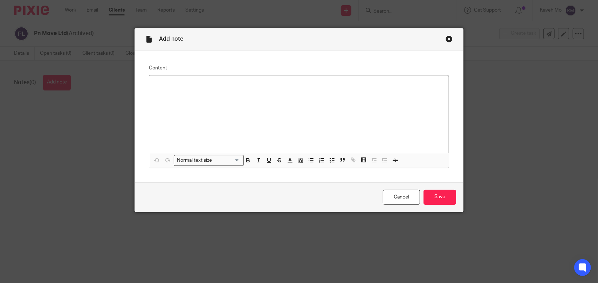
click at [170, 86] on p at bounding box center [299, 84] width 289 height 7
click at [431, 195] on input "Save" at bounding box center [440, 197] width 33 height 15
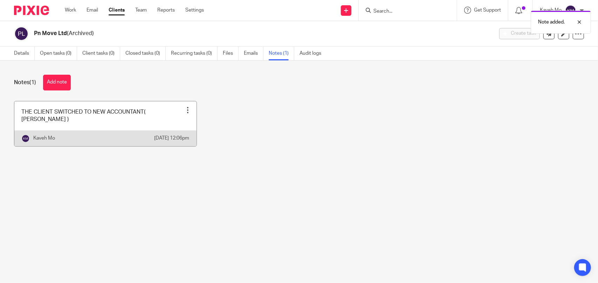
click at [187, 112] on div at bounding box center [187, 110] width 7 height 7
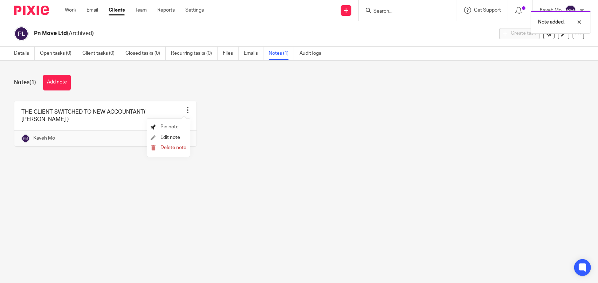
click at [174, 126] on span "Pin note" at bounding box center [170, 126] width 18 height 5
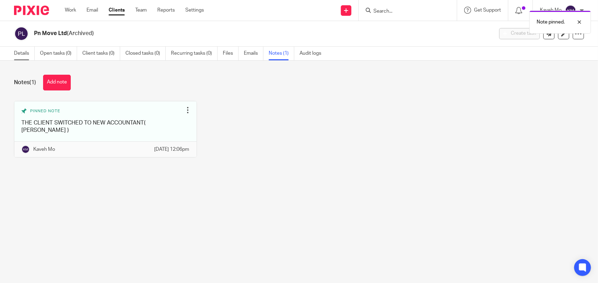
click at [22, 54] on link "Details" at bounding box center [24, 54] width 21 height 14
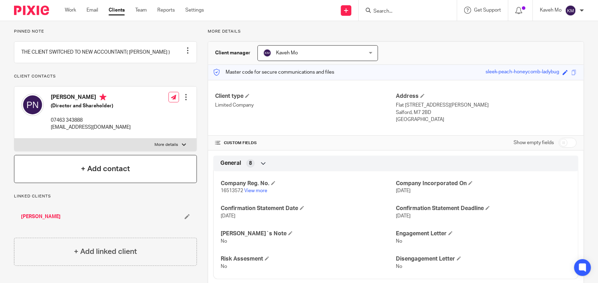
scroll to position [35, 0]
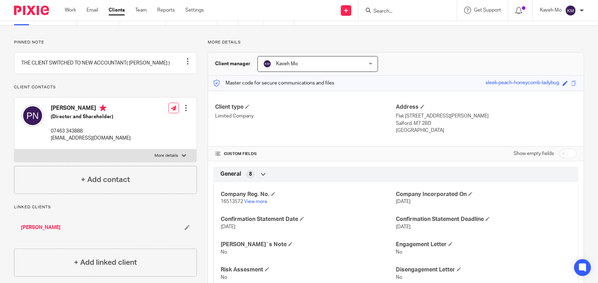
click at [46, 231] on link "PEYMAN NOORINEJAD" at bounding box center [41, 227] width 40 height 7
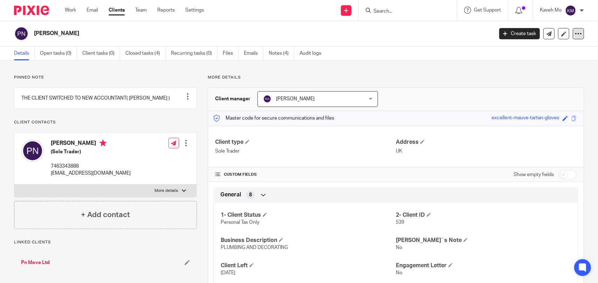
click at [575, 35] on icon at bounding box center [578, 33] width 7 height 7
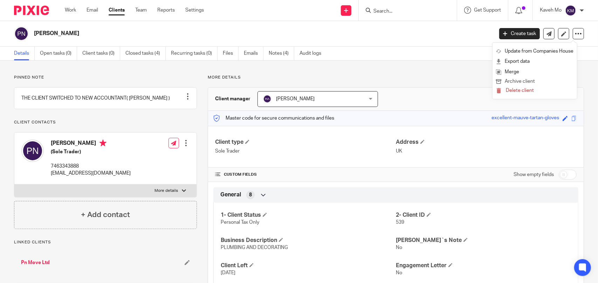
click at [523, 83] on button "Archive client" at bounding box center [534, 81] width 77 height 9
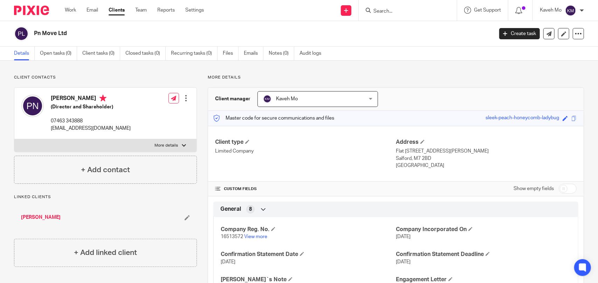
click at [116, 150] on label "More details" at bounding box center [105, 145] width 182 height 13
click at [14, 139] on input "More details" at bounding box center [14, 139] width 0 height 0
checkbox input "true"
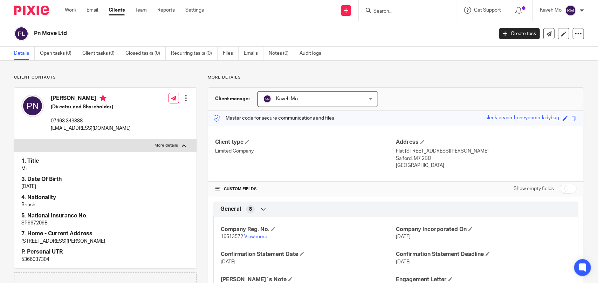
click at [34, 260] on p "5366037304" at bounding box center [105, 259] width 168 height 7
copy p "5366037304"
